Goal: Task Accomplishment & Management: Manage account settings

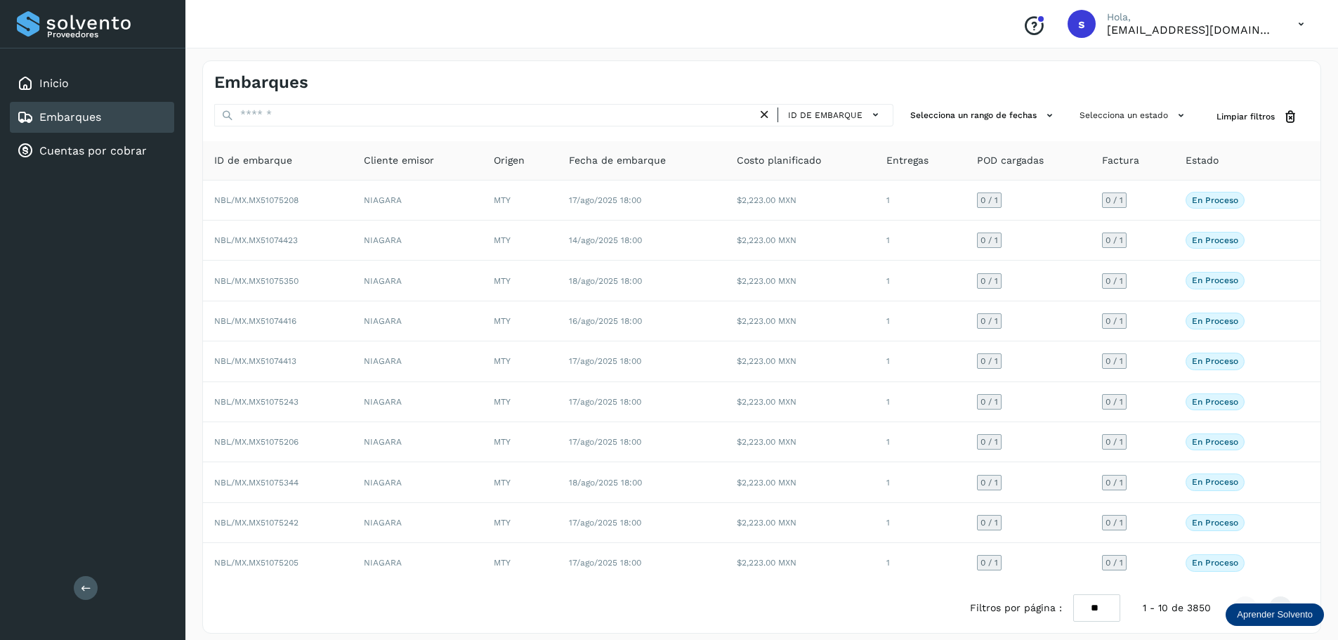
scroll to position [6, 0]
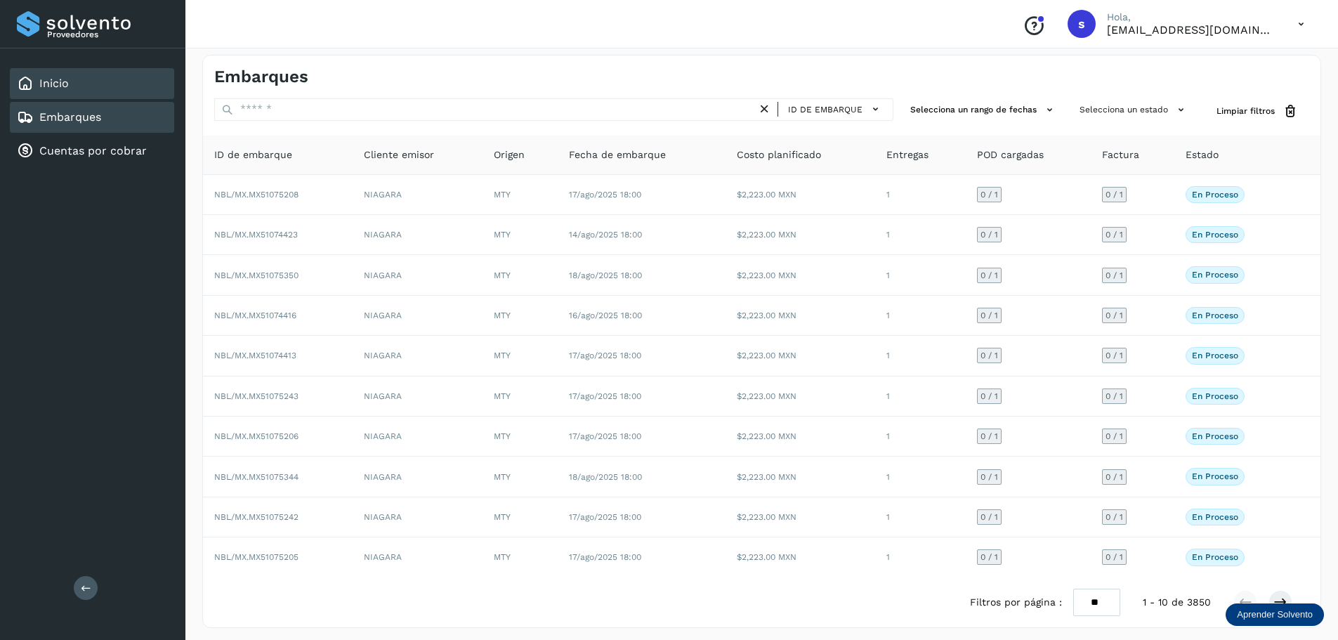
click at [77, 89] on div "Inicio" at bounding box center [92, 83] width 164 height 31
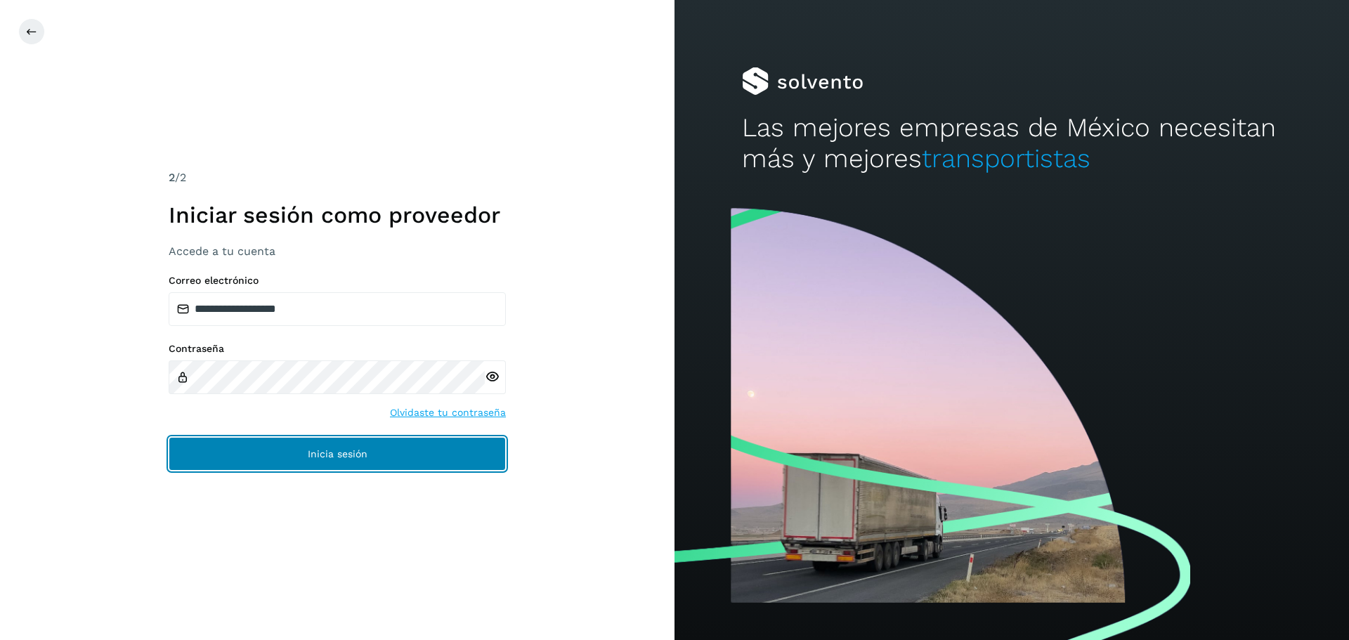
click at [311, 464] on button "Inicia sesión" at bounding box center [337, 454] width 337 height 34
